Goal: Information Seeking & Learning: Learn about a topic

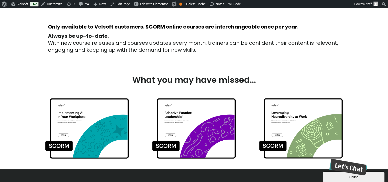
scroll to position [450, 0]
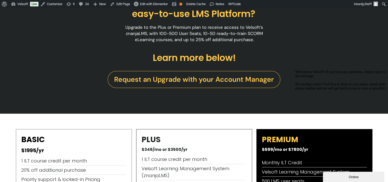
scroll to position [434, 0]
